Goal: Register for event/course

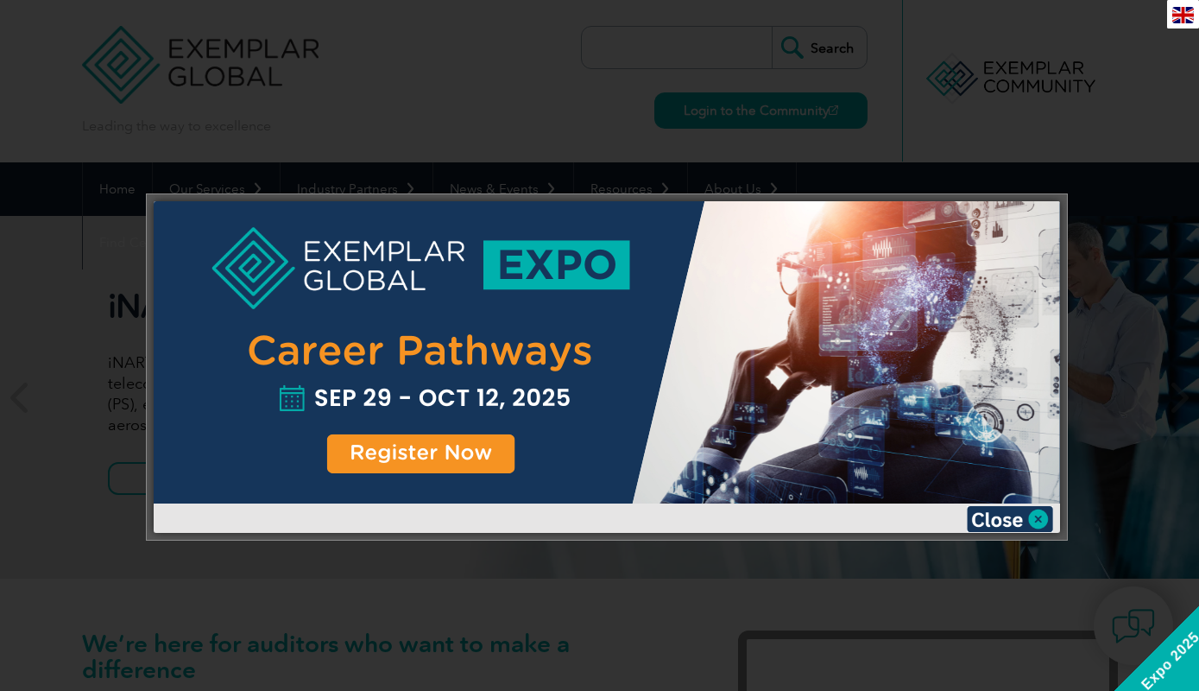
click at [422, 460] on div at bounding box center [607, 352] width 906 height 302
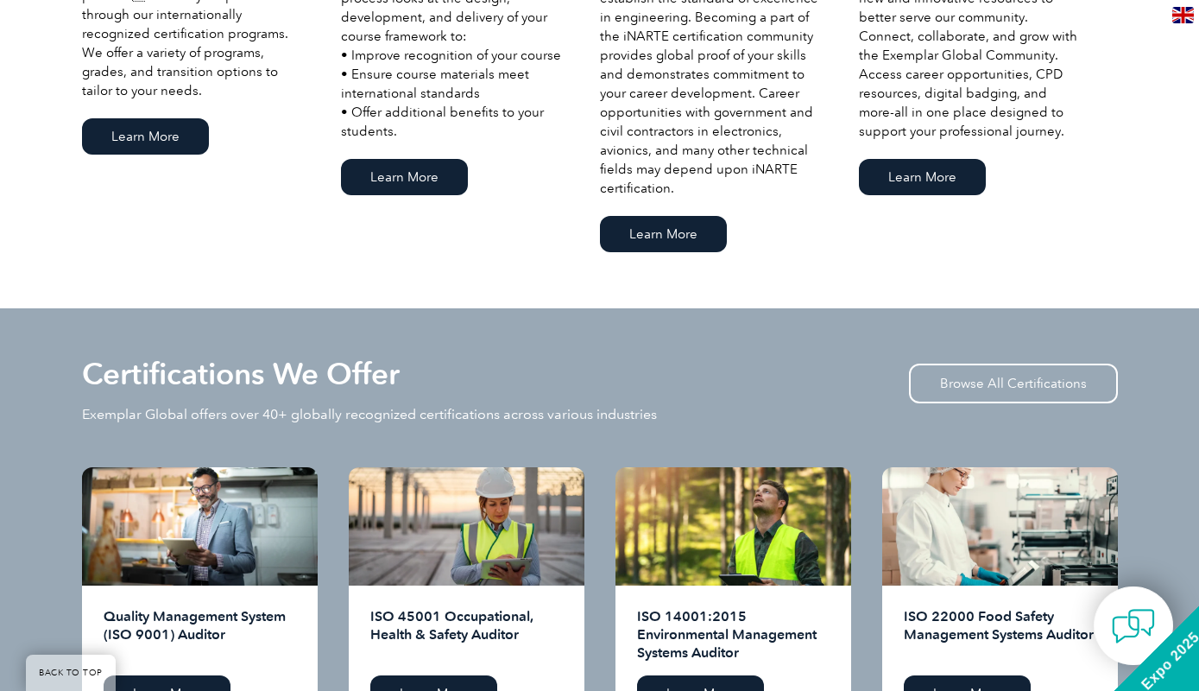
scroll to position [1367, 0]
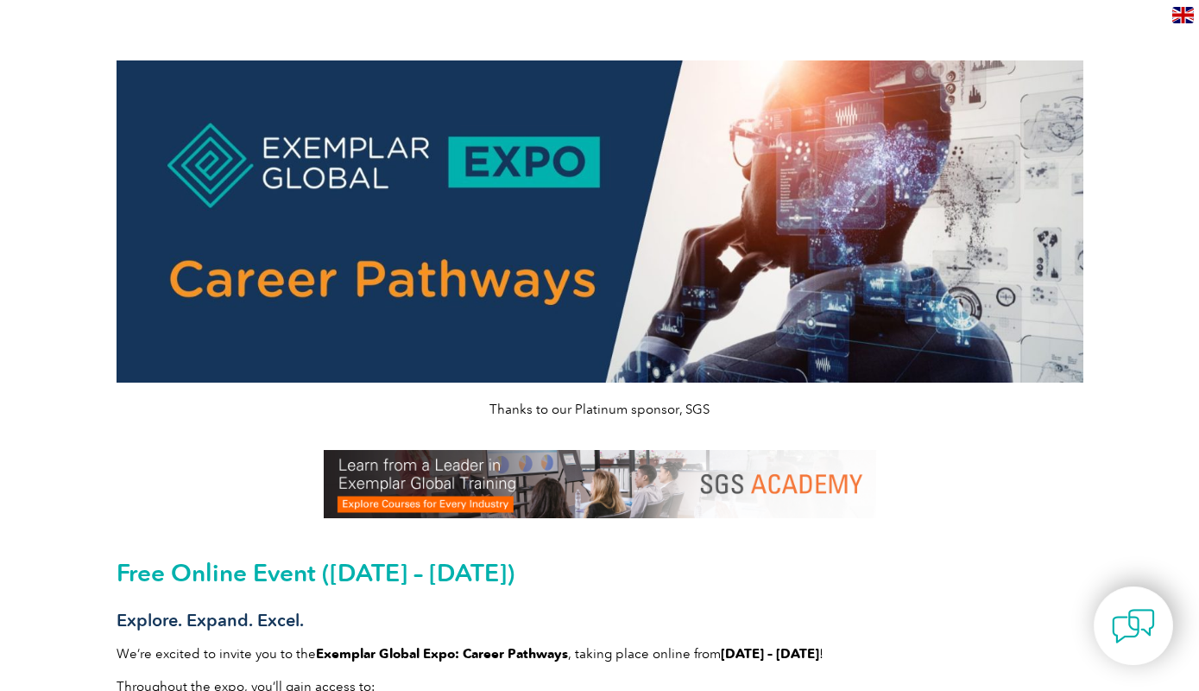
scroll to position [342, 0]
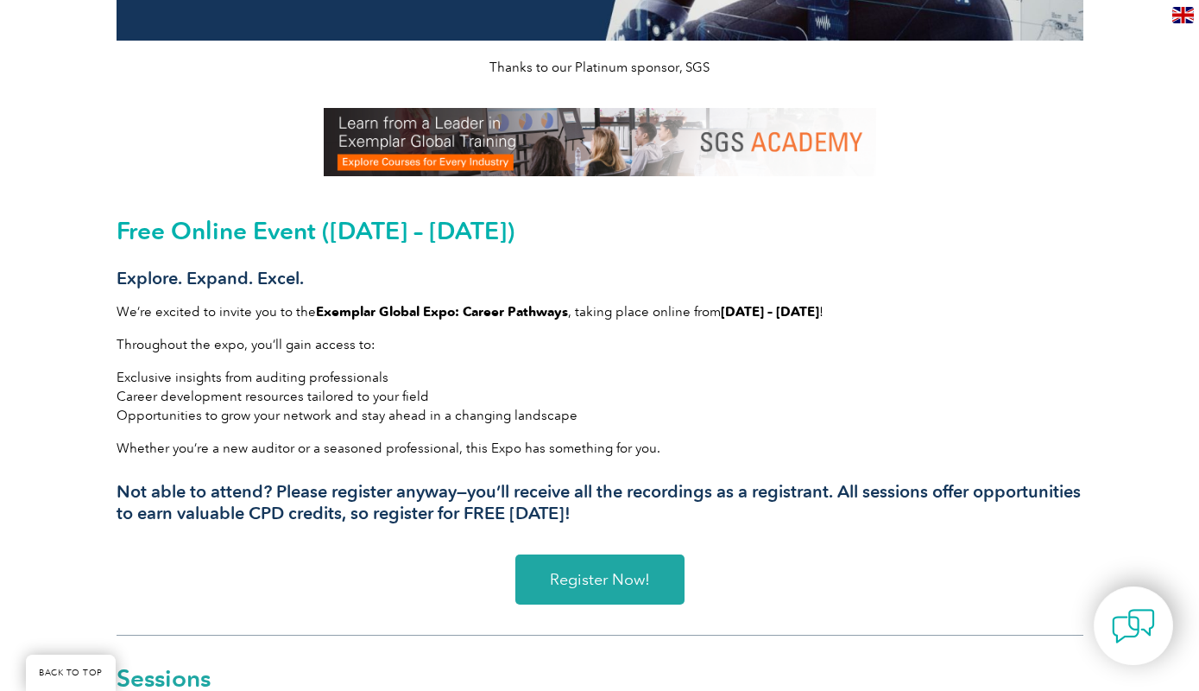
click at [600, 574] on span "Register Now!" at bounding box center [600, 579] width 100 height 16
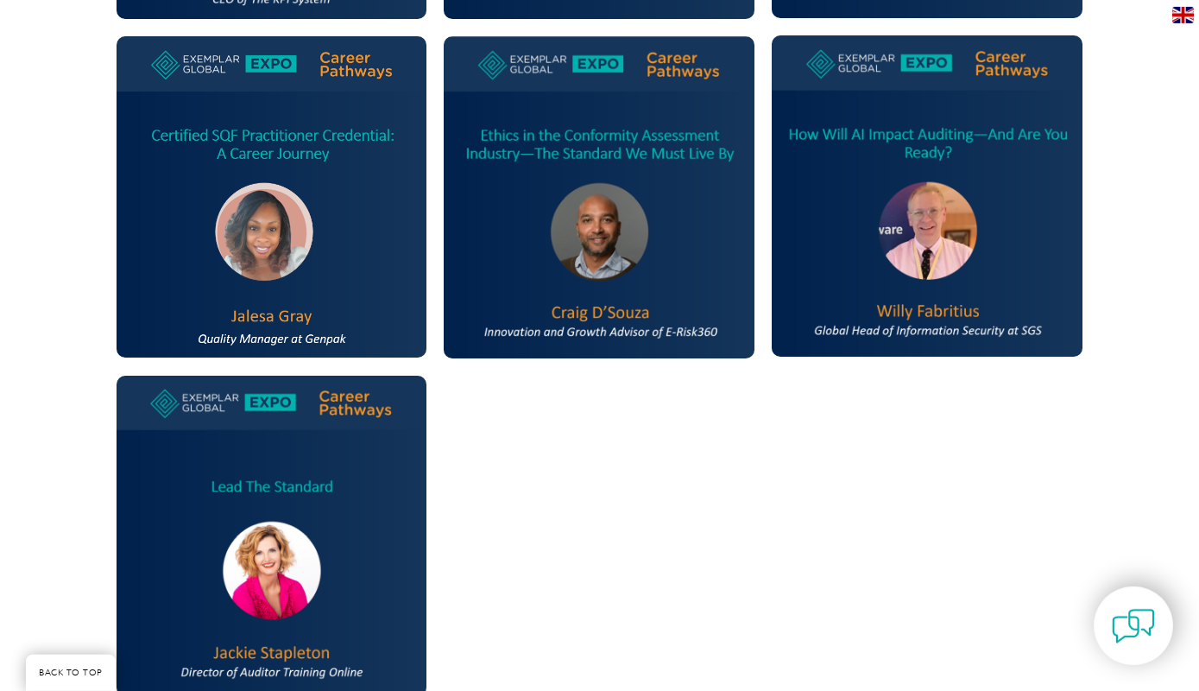
scroll to position [1367, 0]
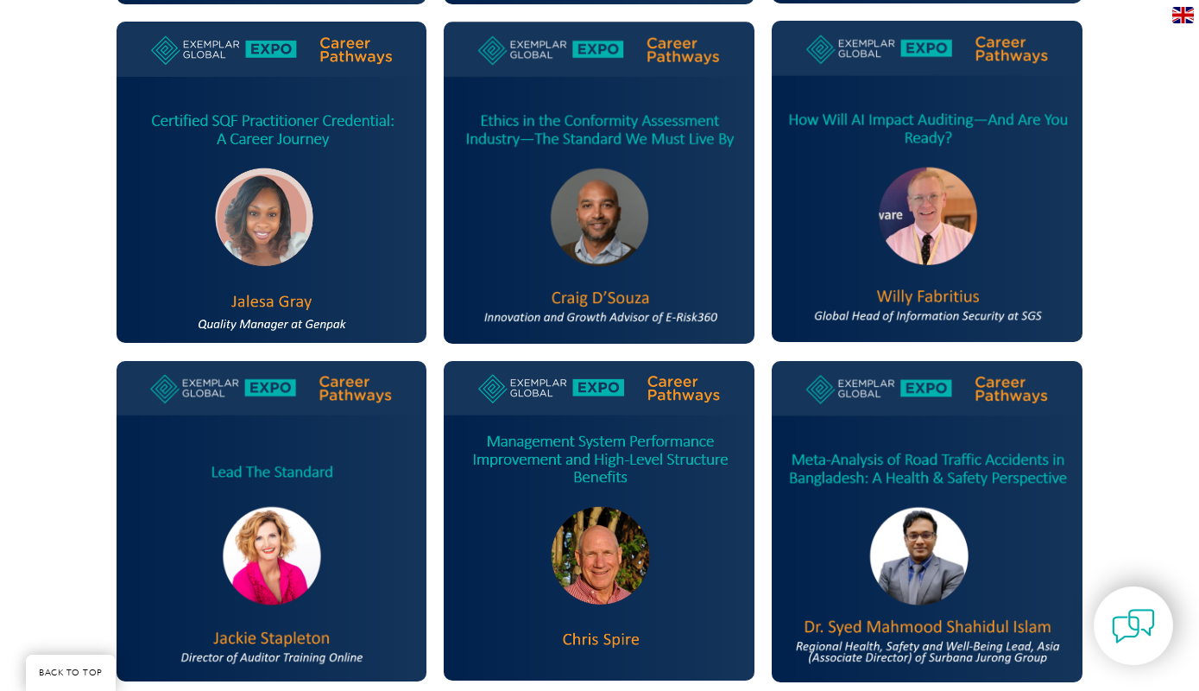
click at [272, 552] on img at bounding box center [272, 521] width 311 height 320
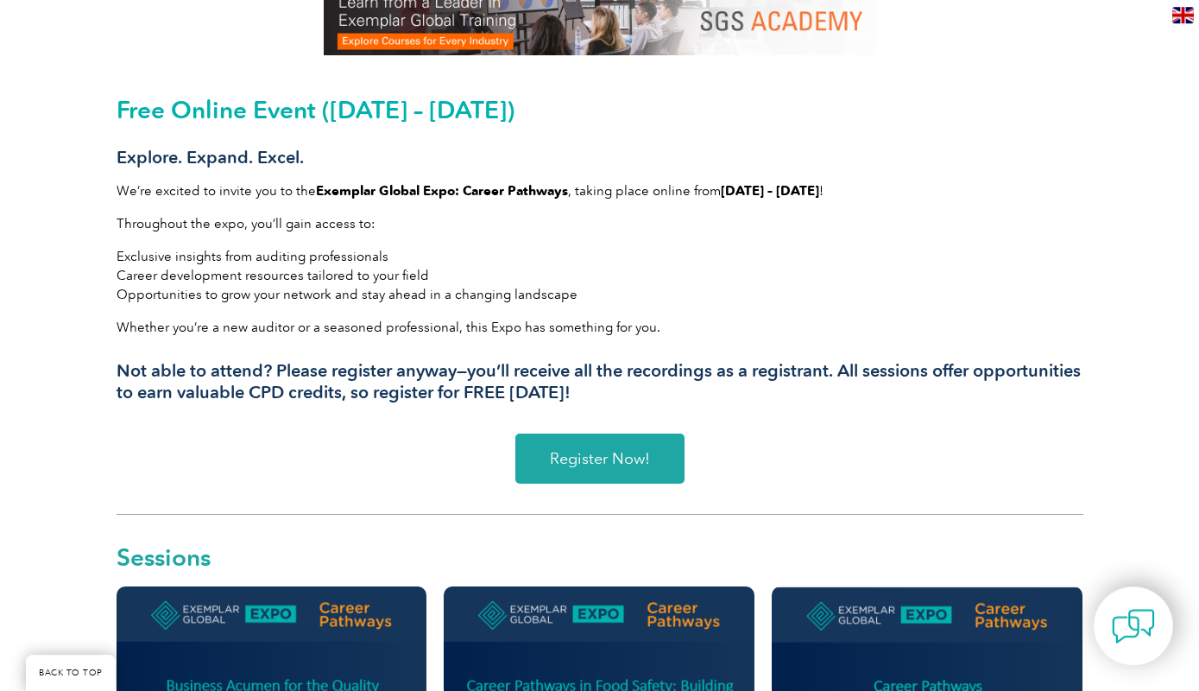
scroll to position [342, 0]
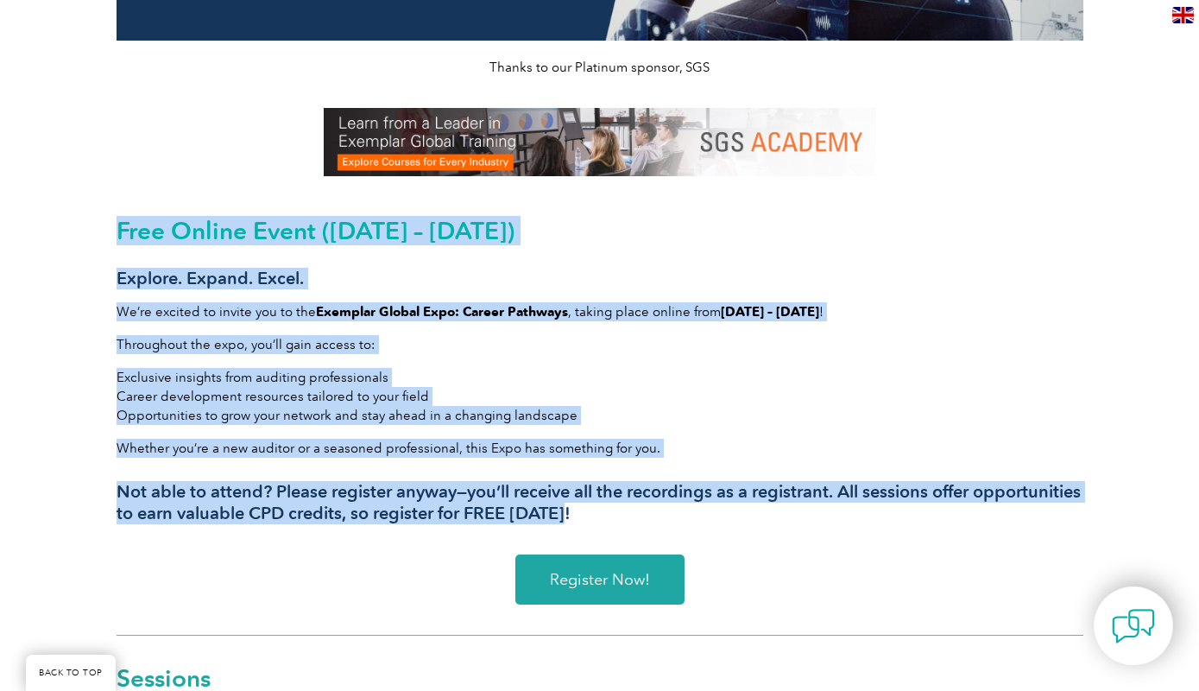
drag, startPoint x: 120, startPoint y: 227, endPoint x: 735, endPoint y: 521, distance: 681.9
click at [735, 521] on div "Free Online Event (September 29 – October 12, 2025) Explore. Expand. Excel. We’…" at bounding box center [600, 370] width 967 height 307
copy div "Free Online Event (September 29 – October 12, 2025) Explore. Expand. Excel. We’…"
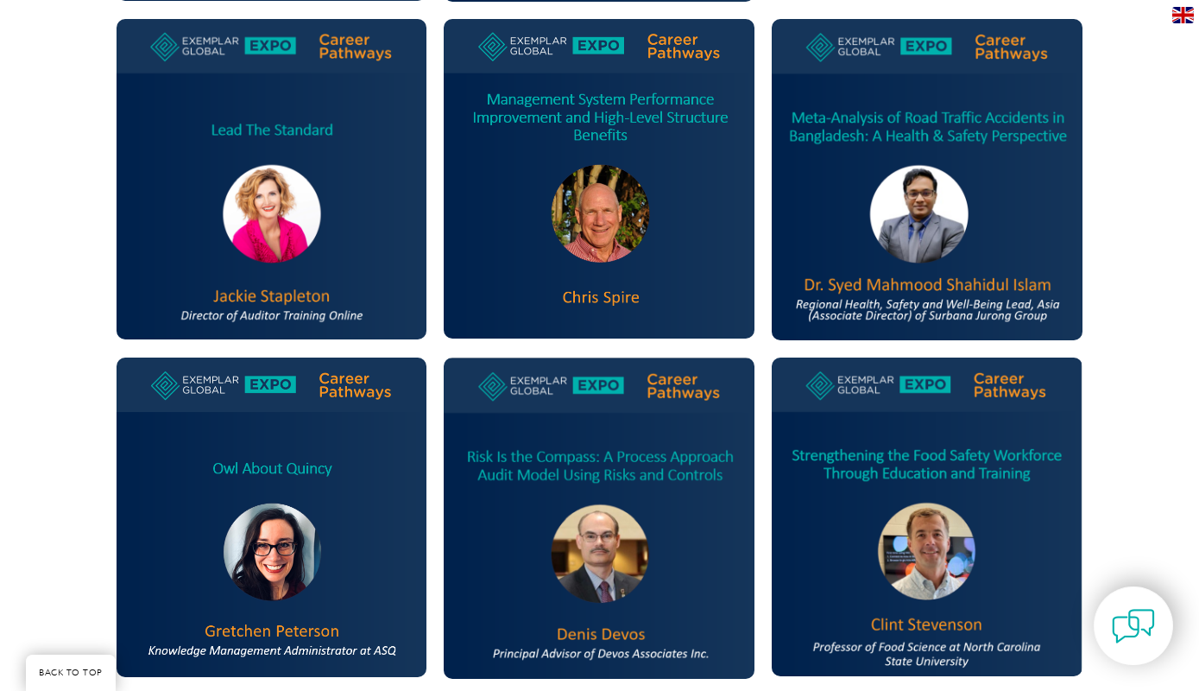
scroll to position [0, 0]
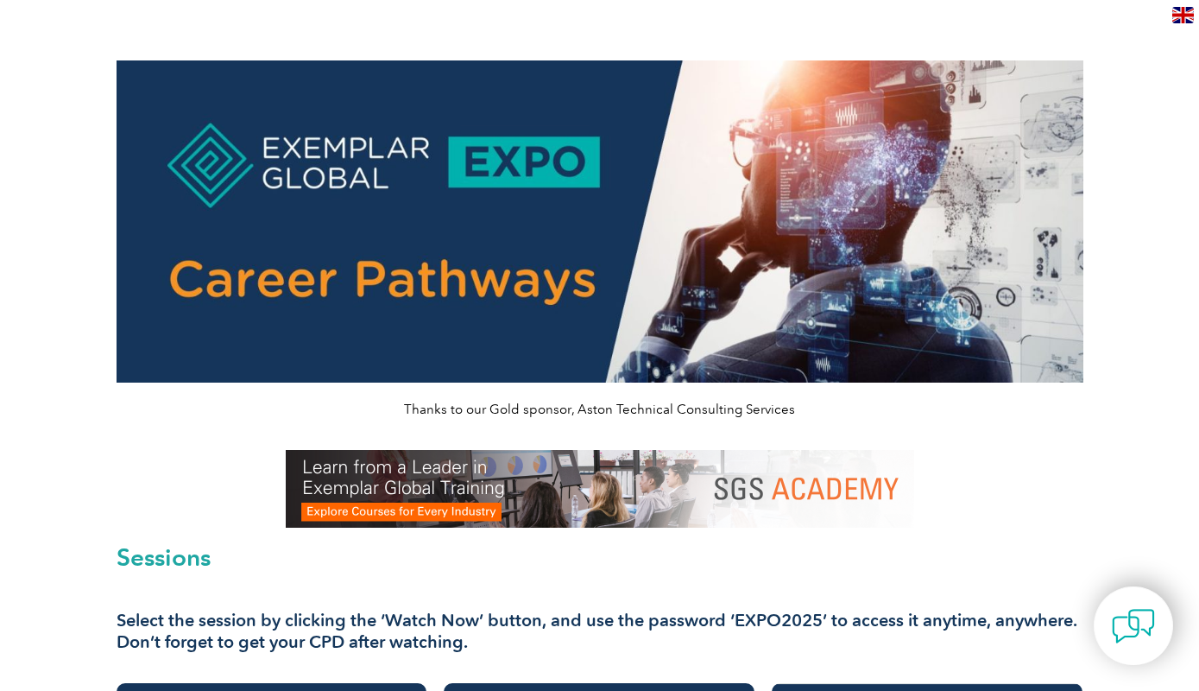
click at [93, 426] on section "Thanks to our Gold sponsor, Aston Technical Consulting Services Sessions Select…" at bounding box center [600, 363] width 1036 height 622
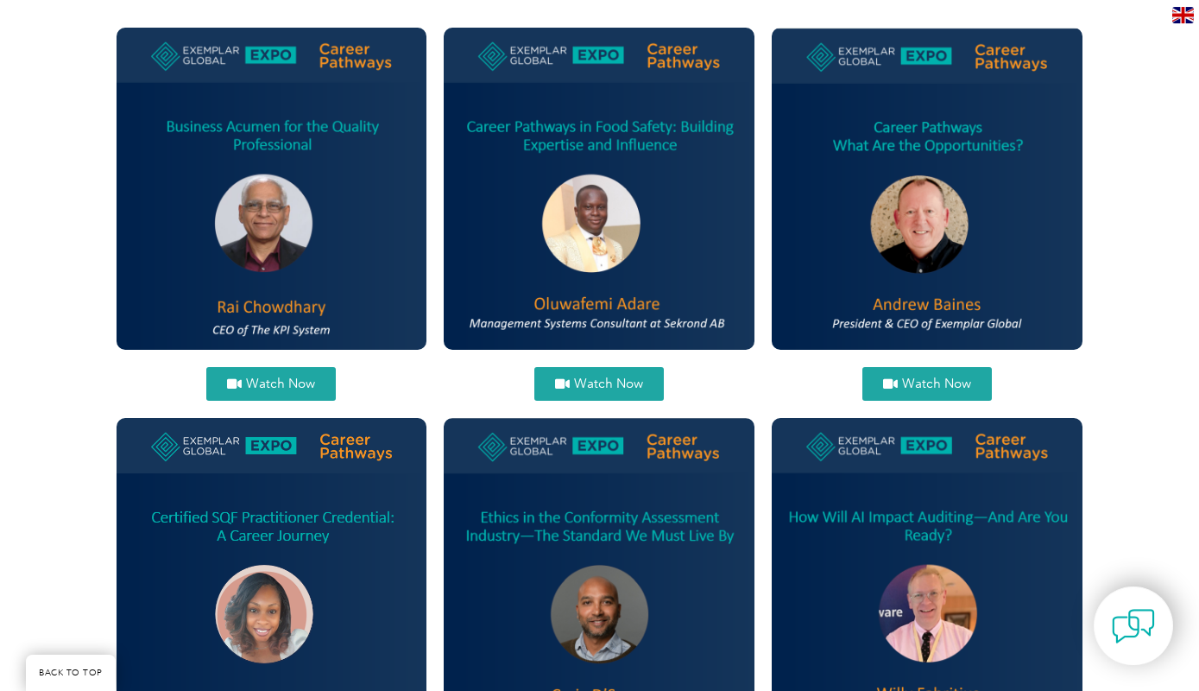
scroll to position [684, 0]
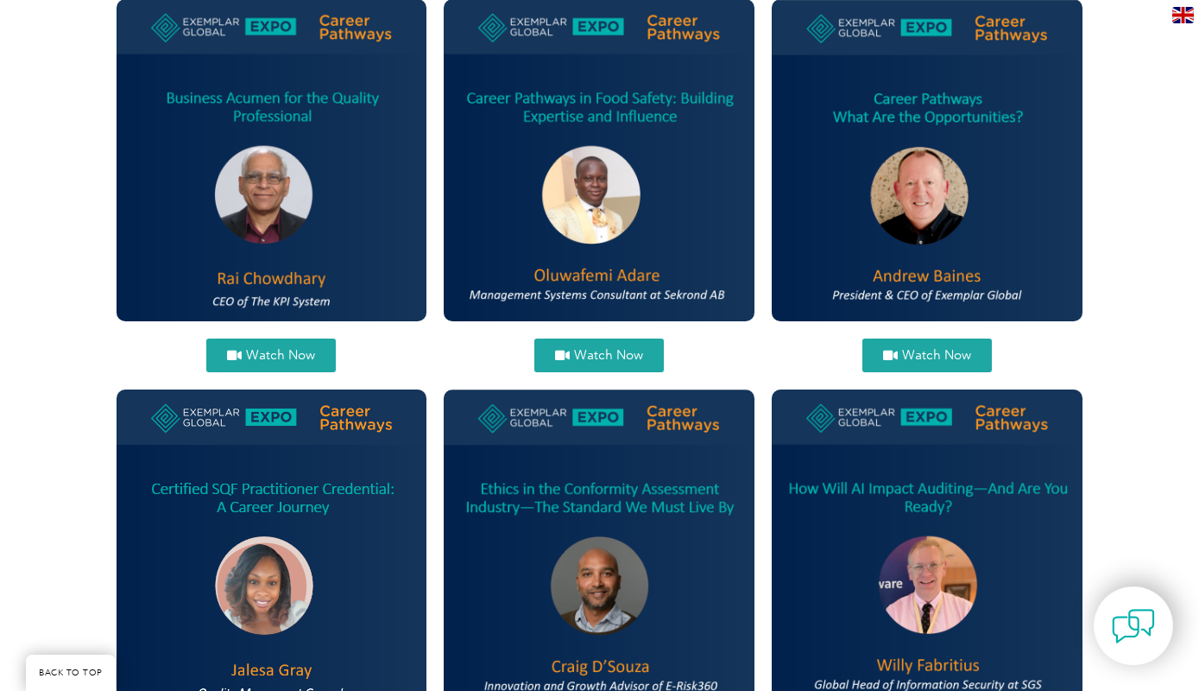
click at [582, 352] on span "Watch Now" at bounding box center [608, 355] width 69 height 13
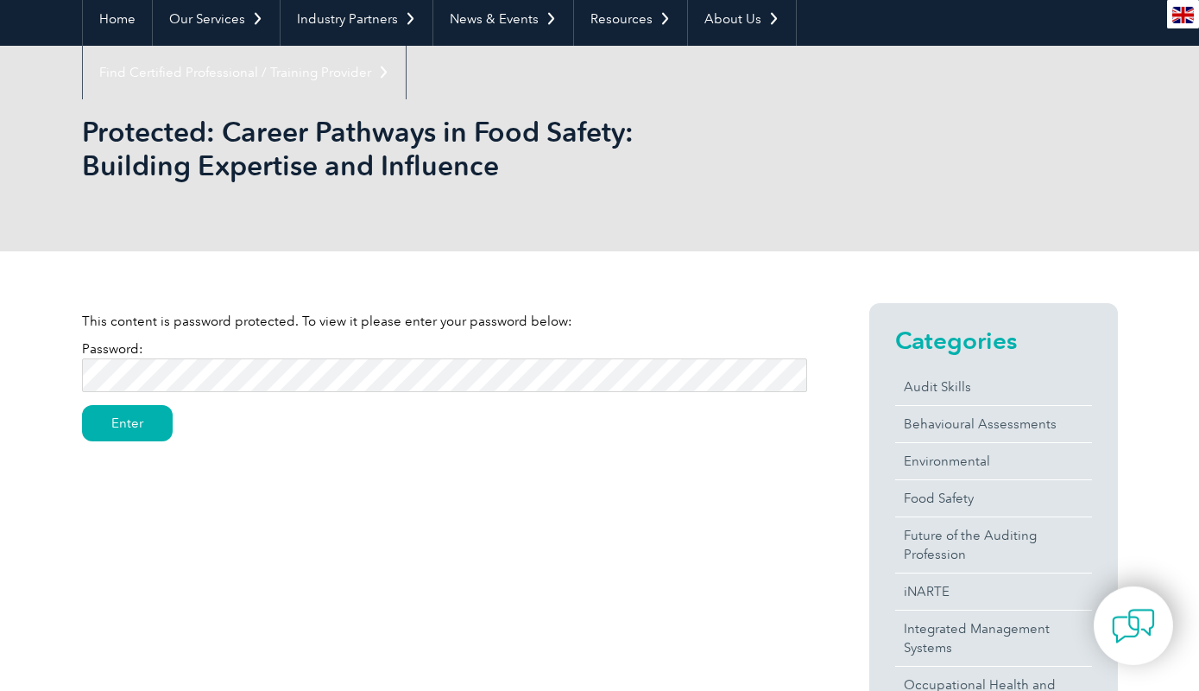
scroll to position [342, 0]
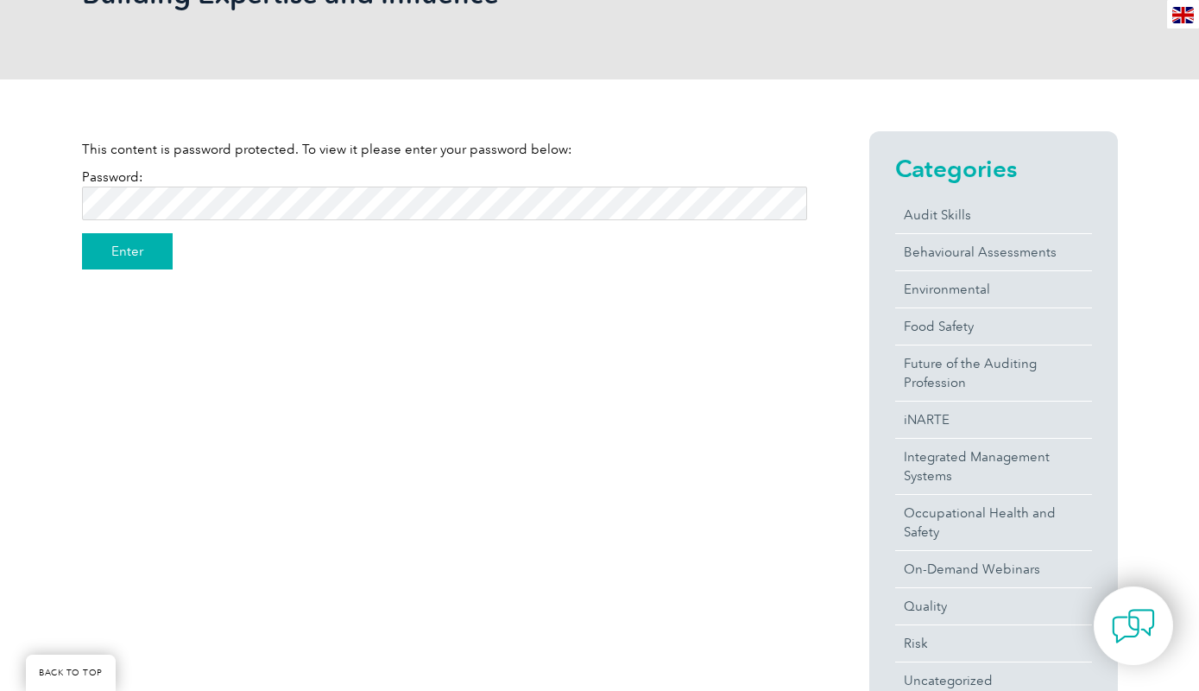
click at [136, 257] on input "Enter" at bounding box center [127, 251] width 91 height 36
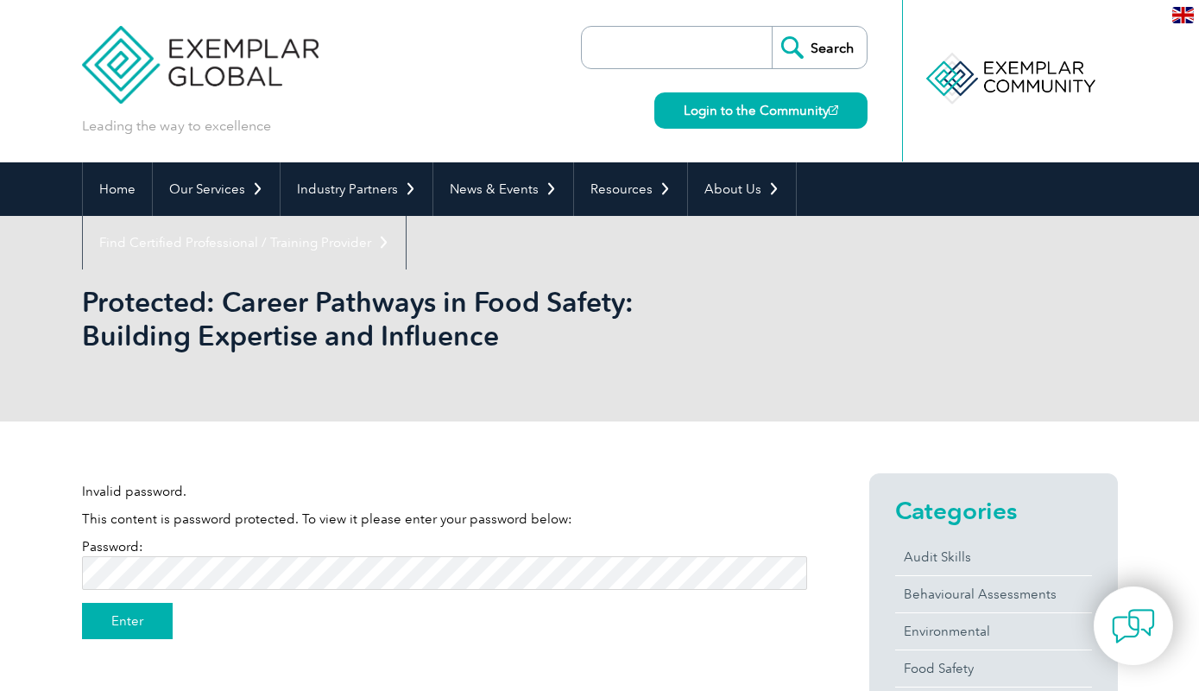
click at [132, 632] on input "Enter" at bounding box center [127, 621] width 91 height 36
click at [128, 621] on input "Enter" at bounding box center [127, 621] width 91 height 36
click at [142, 626] on input "Enter" at bounding box center [127, 621] width 91 height 36
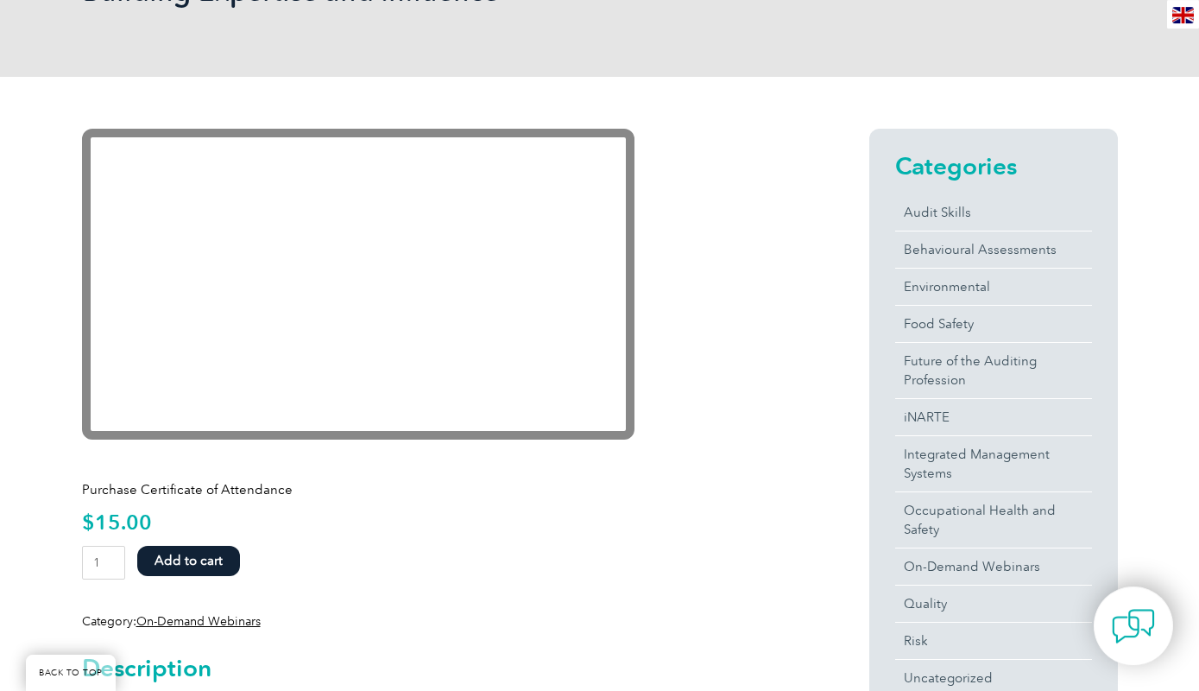
scroll to position [342, 0]
